Goal: Task Accomplishment & Management: Use online tool/utility

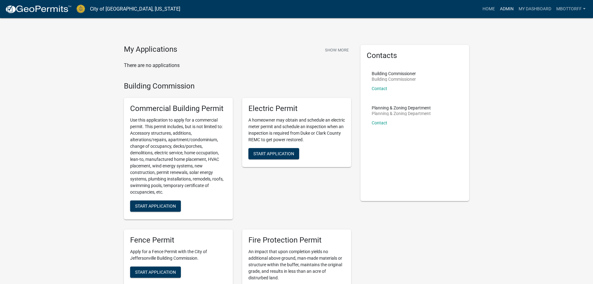
click at [506, 9] on link "Admin" at bounding box center [507, 9] width 19 height 12
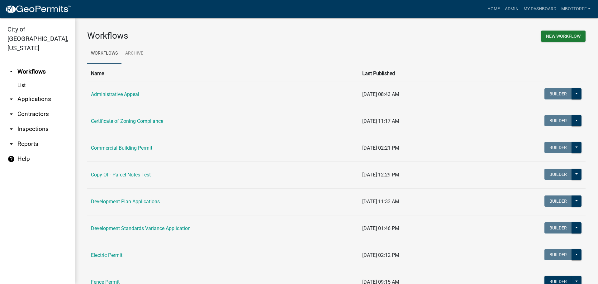
click at [27, 121] on link "arrow_drop_down Inspections" at bounding box center [37, 128] width 75 height 15
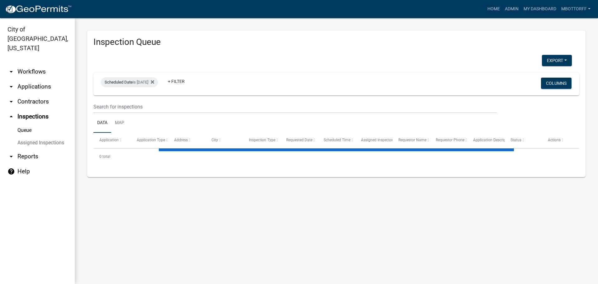
select select "3: 100"
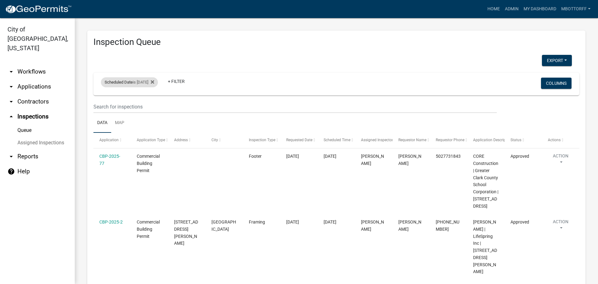
click at [150, 81] on div "Scheduled Date is [DATE]" at bounding box center [129, 82] width 57 height 10
click at [153, 104] on input "[DATE]" at bounding box center [135, 105] width 44 height 13
type input "[DATE]"
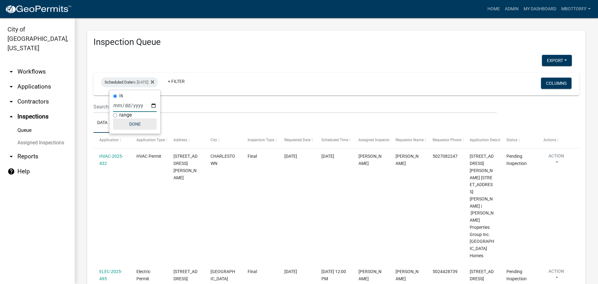
click at [134, 122] on button "Done" at bounding box center [135, 123] width 44 height 11
click at [545, 59] on button "Export" at bounding box center [557, 60] width 30 height 11
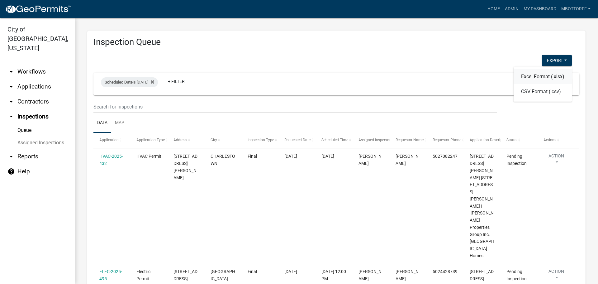
click at [528, 75] on button "Excel Format (.xlsx)" at bounding box center [542, 76] width 58 height 15
